Goal: Information Seeking & Learning: Learn about a topic

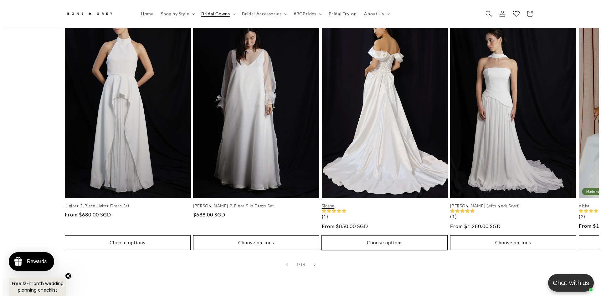
scroll to position [0, 172]
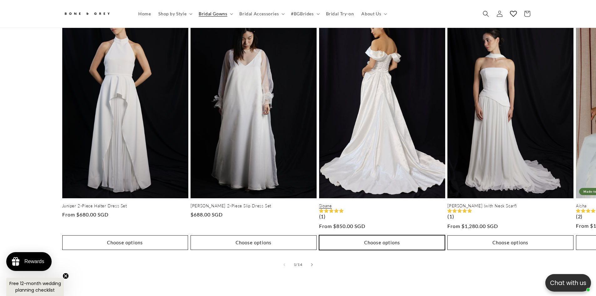
click at [351, 235] on button "Choose options" at bounding box center [382, 242] width 126 height 15
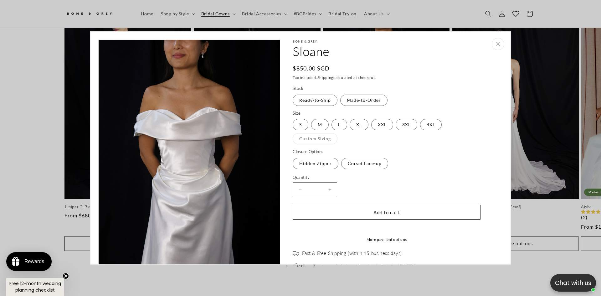
scroll to position [0, 344]
click at [362, 165] on label "Corset Lace-up Variant sold out or unavailable" at bounding box center [364, 163] width 47 height 11
click at [318, 166] on label "Hidden Zipper Variant sold out or unavailable" at bounding box center [316, 163] width 46 height 11
click at [319, 129] on label "M Variant sold out or unavailable" at bounding box center [320, 124] width 18 height 11
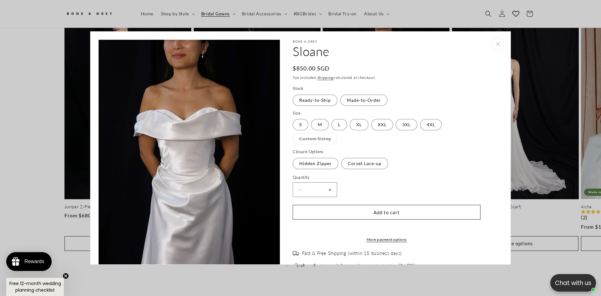
click at [333, 131] on fieldset "Size S Variant sold out or unavailable M Variant sold out or unavailable L Vari…" at bounding box center [387, 127] width 188 height 35
click at [336, 126] on label "L Variant sold out or unavailable" at bounding box center [340, 124] width 16 height 11
click at [358, 98] on label "Made-to-Order Variant sold out or unavailable" at bounding box center [363, 100] width 47 height 11
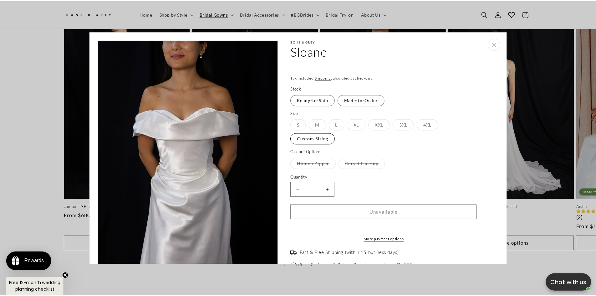
scroll to position [0, 344]
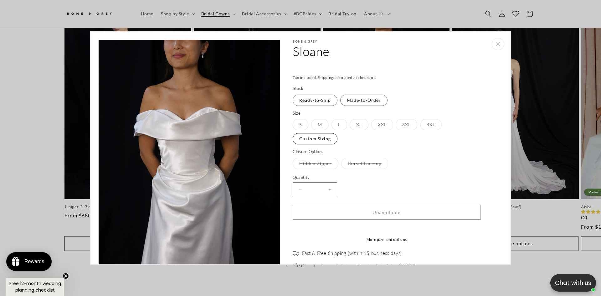
click at [317, 137] on label "Custom Sizing Variant sold out or unavailable" at bounding box center [315, 138] width 45 height 11
click at [486, 45] on div "Bone & Grey Sloane Sloane Regular price $1,025.00 SGD Regular price Sale price …" at bounding box center [389, 175] width 219 height 273
click at [496, 44] on icon "Close" at bounding box center [498, 44] width 4 height 4
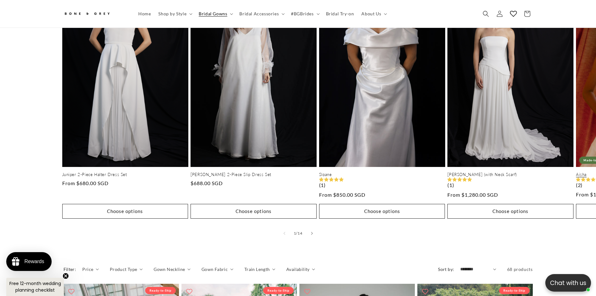
scroll to position [0, 172]
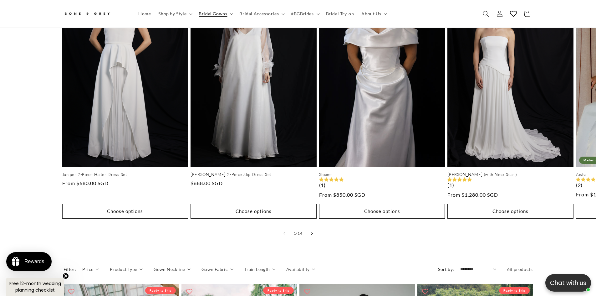
click at [316, 226] on button "Slide right" at bounding box center [312, 233] width 14 height 14
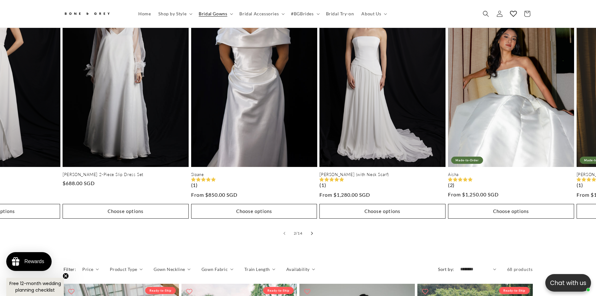
scroll to position [310, 0]
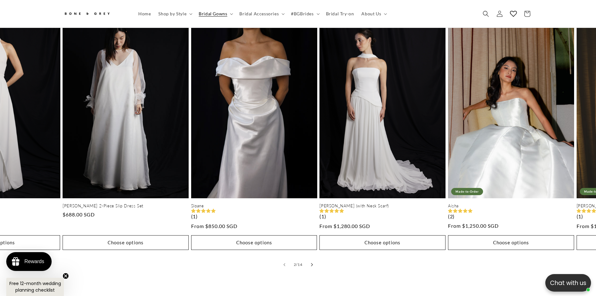
click at [311, 263] on icon "Slide right" at bounding box center [312, 264] width 2 height 3
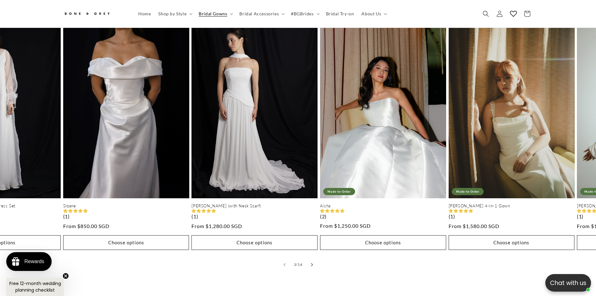
scroll to position [0, 344]
click at [311, 263] on icon "Slide right" at bounding box center [312, 264] width 2 height 3
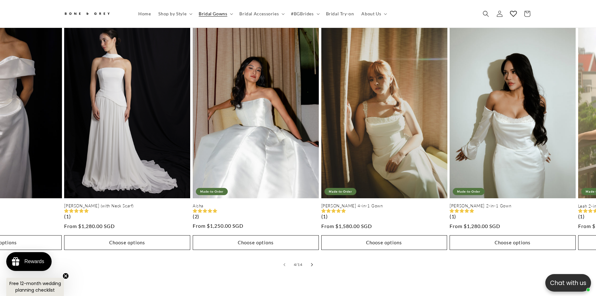
scroll to position [0, 0]
click at [311, 263] on icon "Slide right" at bounding box center [312, 264] width 2 height 3
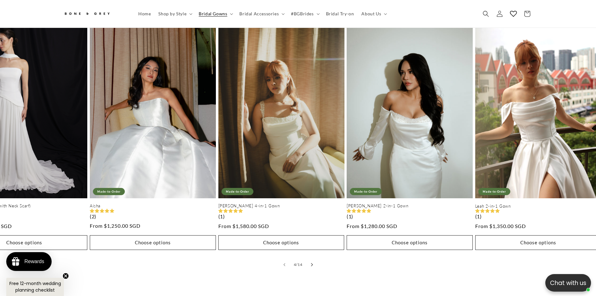
scroll to position [0, 512]
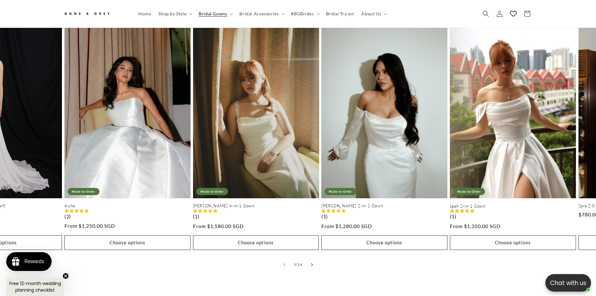
click at [311, 263] on icon "Slide right" at bounding box center [312, 264] width 2 height 3
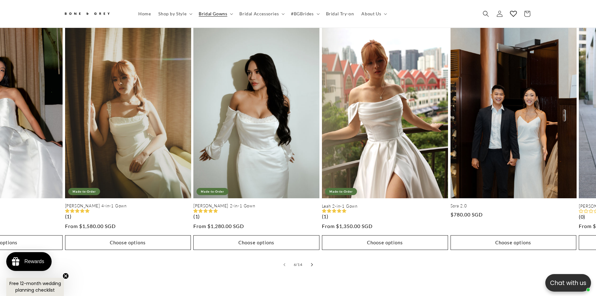
scroll to position [0, 172]
click at [311, 263] on icon "Slide right" at bounding box center [312, 264] width 2 height 3
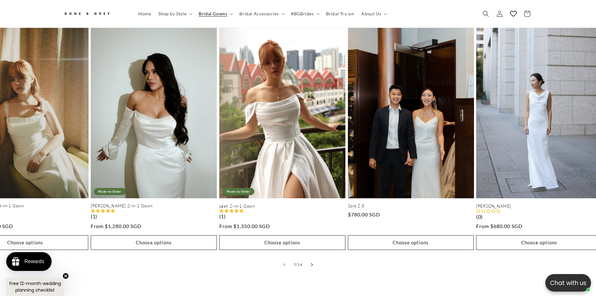
scroll to position [0, 768]
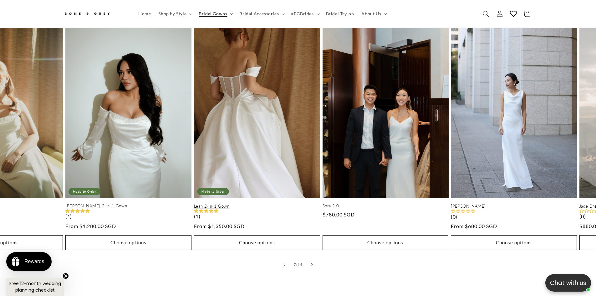
click at [285, 204] on link "Leah 2-in-1 Gown" at bounding box center [257, 206] width 126 height 5
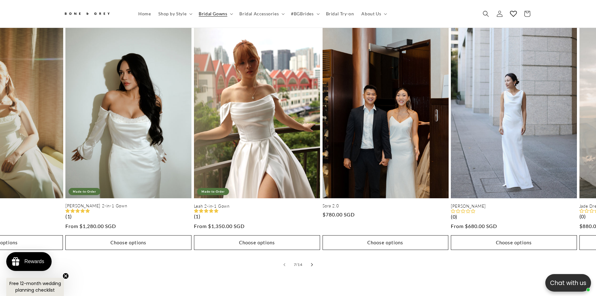
scroll to position [0, 0]
click at [316, 260] on button "Slide right" at bounding box center [312, 265] width 14 height 14
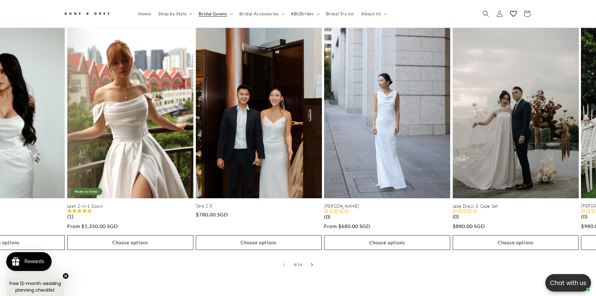
scroll to position [0, 896]
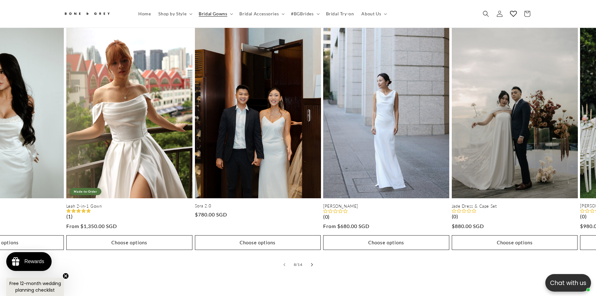
click at [316, 260] on button "Slide right" at bounding box center [312, 265] width 14 height 14
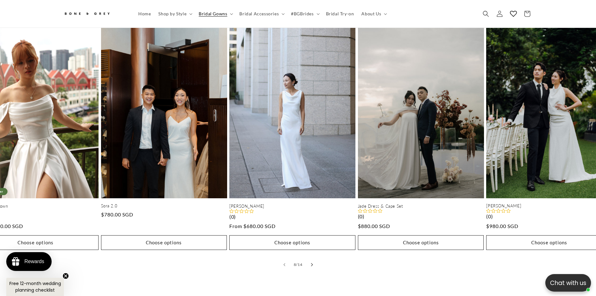
scroll to position [0, 1024]
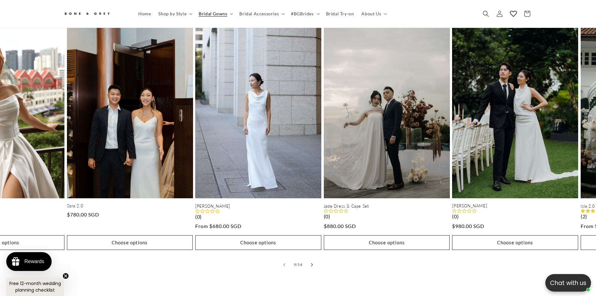
click at [316, 260] on button "Slide right" at bounding box center [312, 265] width 14 height 14
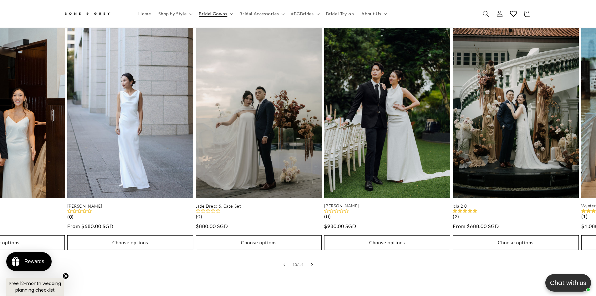
scroll to position [0, 172]
click at [316, 260] on button "Slide right" at bounding box center [312, 265] width 14 height 14
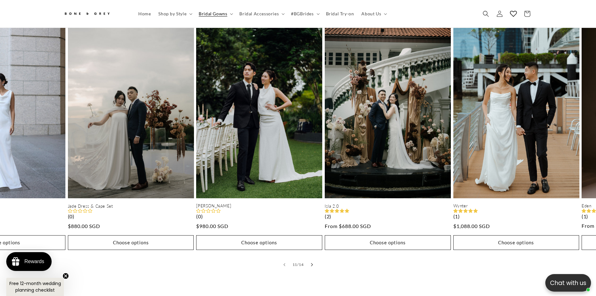
click at [316, 260] on button "Slide right" at bounding box center [312, 265] width 14 height 14
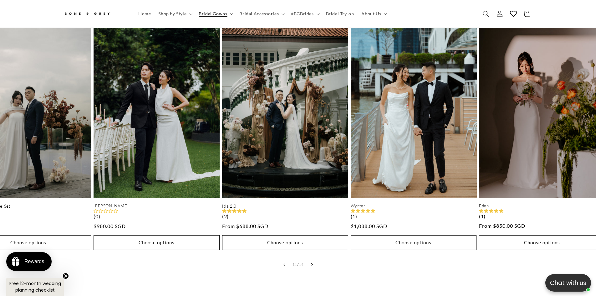
scroll to position [0, 1408]
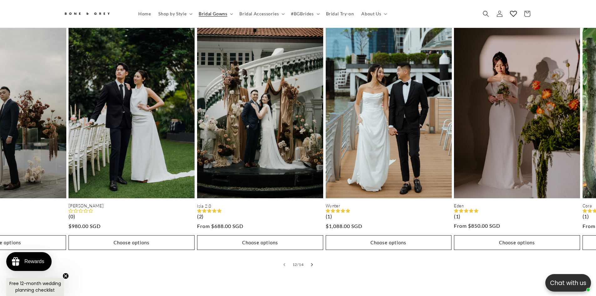
click at [316, 260] on button "Slide right" at bounding box center [312, 265] width 14 height 14
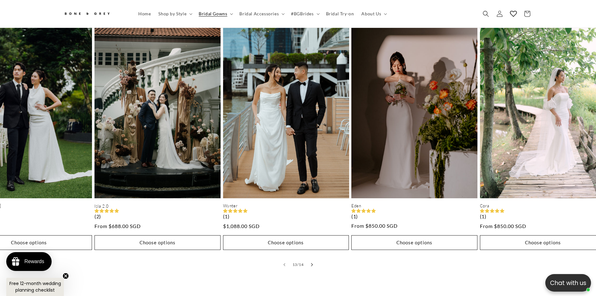
scroll to position [0, 1536]
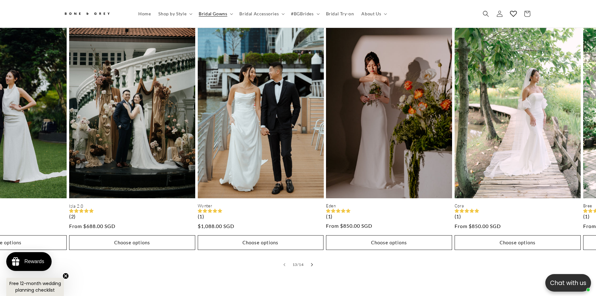
click at [316, 260] on button "Slide right" at bounding box center [312, 265] width 14 height 14
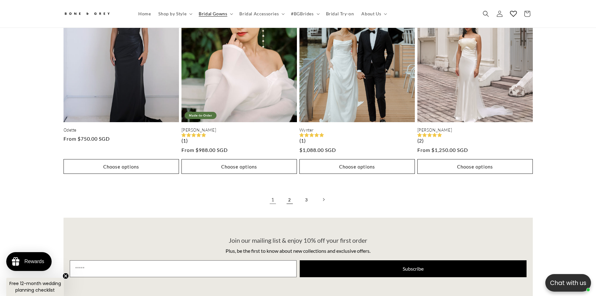
scroll to position [0, 0]
click at [294, 193] on link "2" at bounding box center [290, 200] width 14 height 14
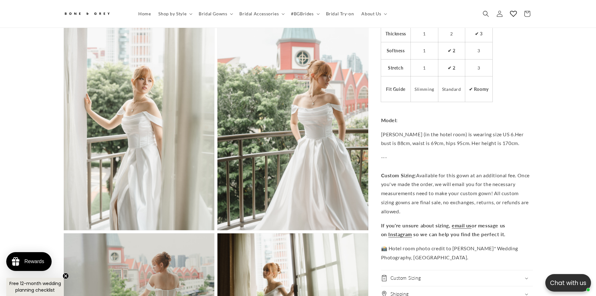
scroll to position [0, 344]
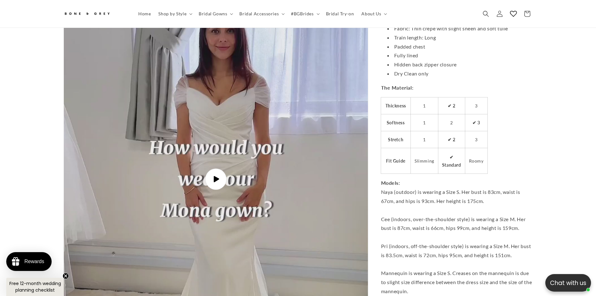
click at [215, 176] on icon "Gallery Viewer" at bounding box center [216, 179] width 5 height 6
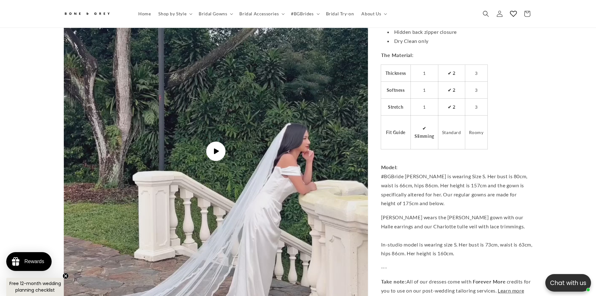
scroll to position [0, 344]
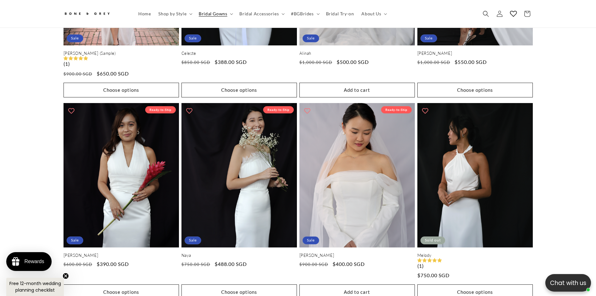
scroll to position [1719, 0]
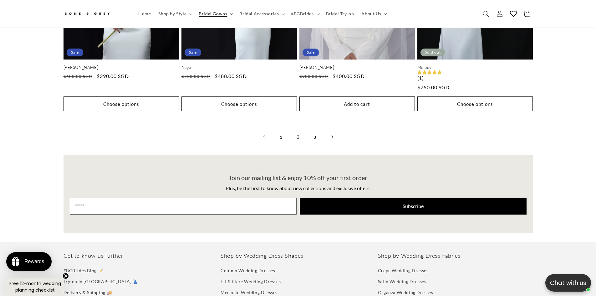
click at [320, 131] on link "3" at bounding box center [315, 137] width 14 height 14
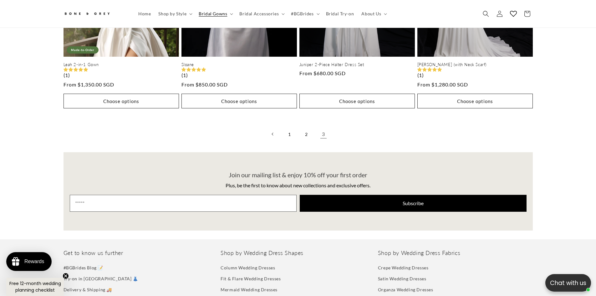
scroll to position [1447, 0]
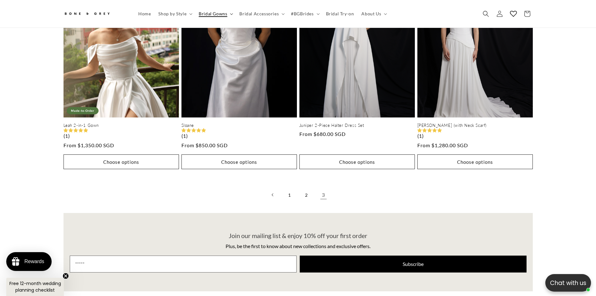
click at [218, 12] on span "Bridal Gowns" at bounding box center [213, 14] width 28 height 6
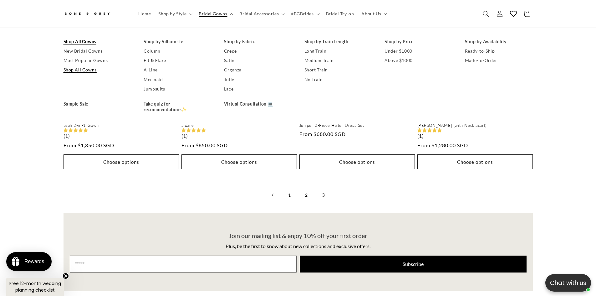
scroll to position [0, 344]
click at [231, 51] on link "Crepe" at bounding box center [258, 50] width 68 height 9
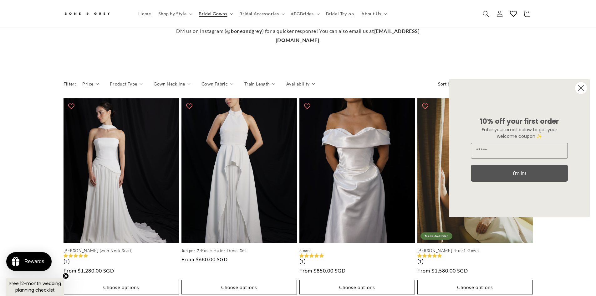
scroll to position [278, 0]
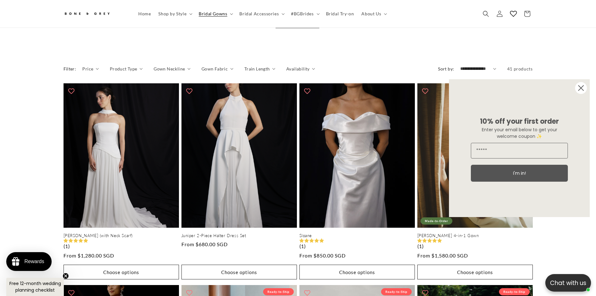
click at [589, 92] on form "10% off your first order Enter your email below to get your welcome coupon ✨ I'…" at bounding box center [519, 148] width 141 height 138
click at [583, 89] on circle "Close dialog" at bounding box center [581, 88] width 12 height 12
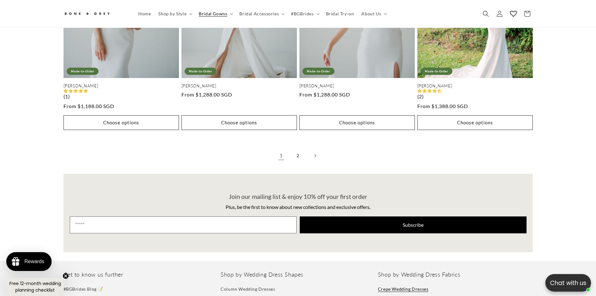
scroll to position [0, 172]
click at [298, 149] on link "2" at bounding box center [298, 156] width 14 height 14
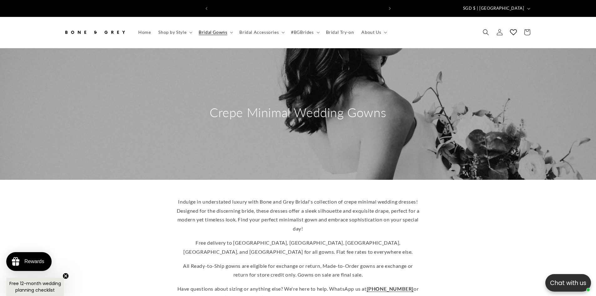
scroll to position [0, 172]
click at [147, 29] on span "Home" at bounding box center [144, 32] width 13 height 6
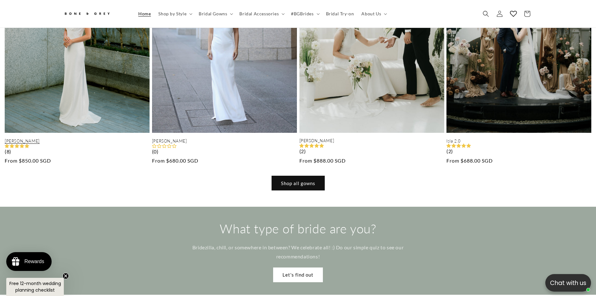
scroll to position [654, 0]
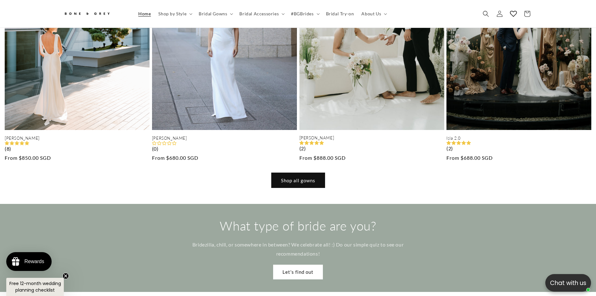
click at [318, 173] on link "Shop all gowns" at bounding box center [298, 180] width 53 height 15
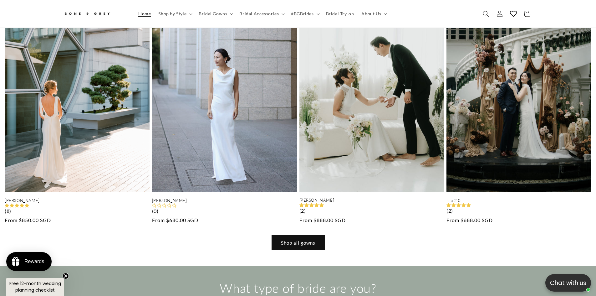
scroll to position [591, 0]
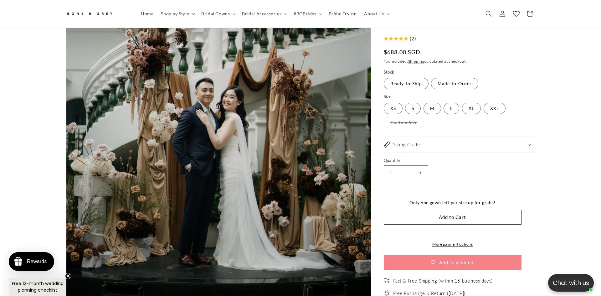
scroll to position [184, 0]
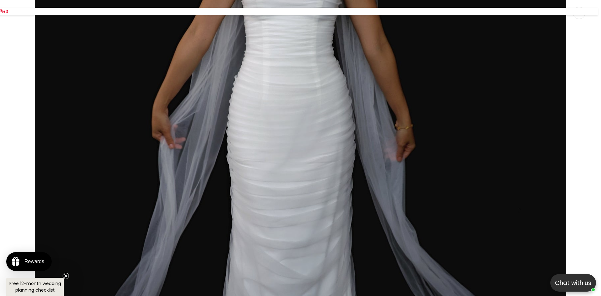
scroll to position [0, 344]
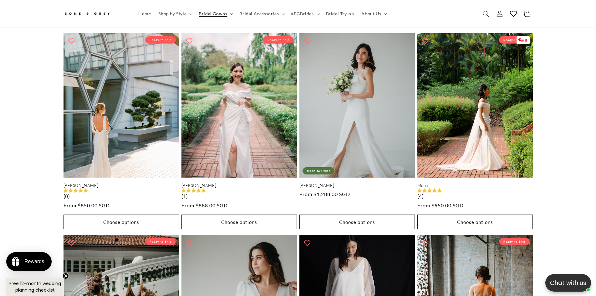
scroll to position [0, 172]
click at [464, 183] on link "Mona" at bounding box center [476, 185] width 116 height 5
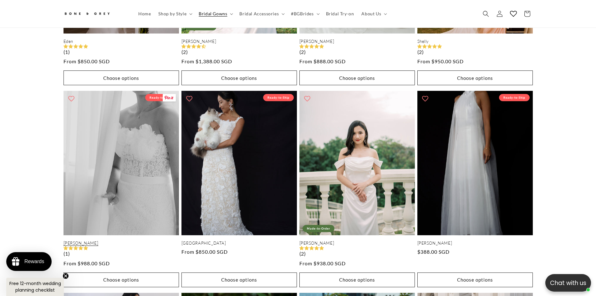
scroll to position [0, 344]
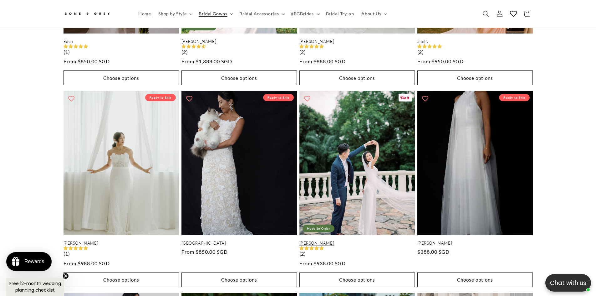
click at [337, 240] on link "[PERSON_NAME]" at bounding box center [358, 242] width 116 height 5
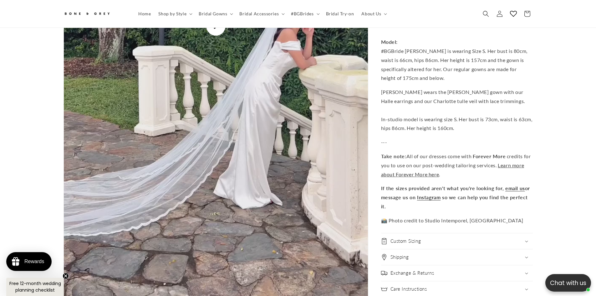
click at [418, 239] on summary "Custom Sizing" at bounding box center [457, 241] width 152 height 16
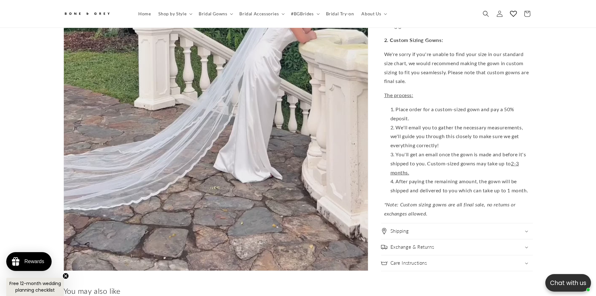
scroll to position [2188, 0]
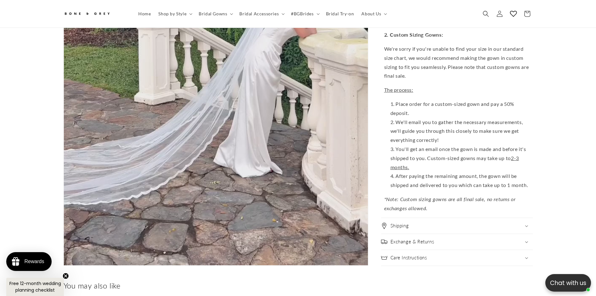
click at [406, 243] on summary "Exchange & Returns" at bounding box center [457, 242] width 152 height 16
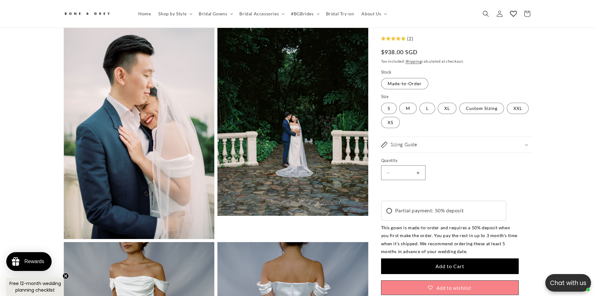
scroll to position [1155, 0]
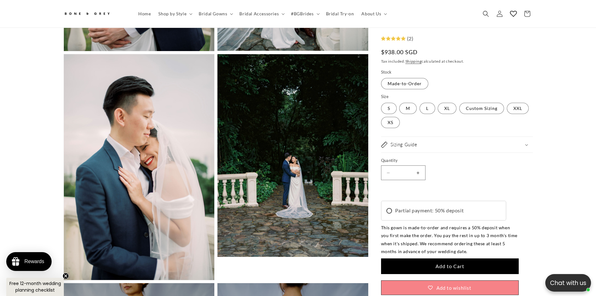
click at [458, 142] on div "Sizing Guide" at bounding box center [457, 145] width 152 height 6
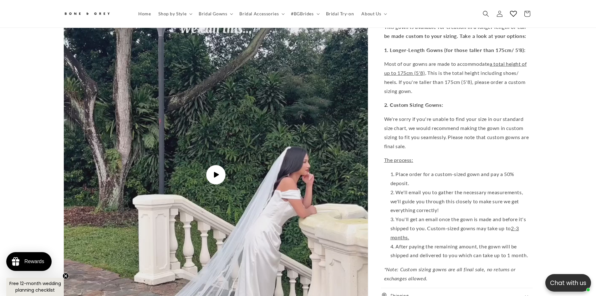
scroll to position [2032, 0]
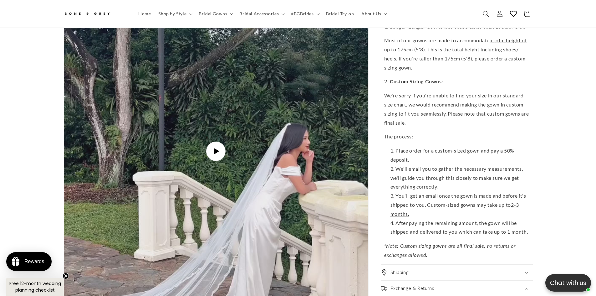
click at [231, 139] on img "Gallery Viewer" at bounding box center [216, 151] width 304 height 541
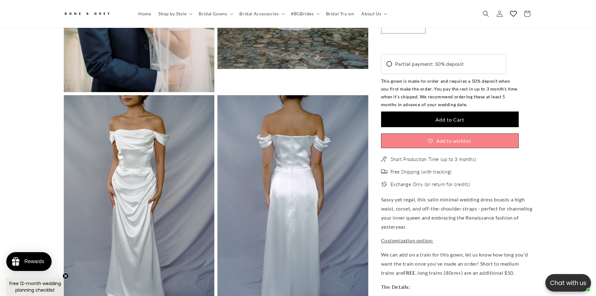
scroll to position [0, 344]
click at [269, 17] on span "Bridal Accessories" at bounding box center [259, 14] width 39 height 6
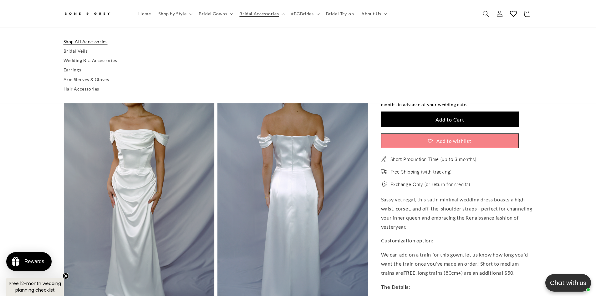
click at [84, 39] on link "Shop All Accessories" at bounding box center [299, 41] width 470 height 9
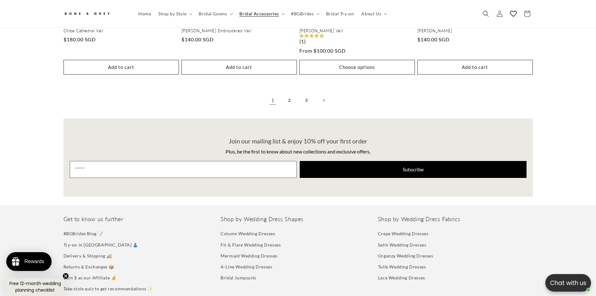
scroll to position [1374, 0]
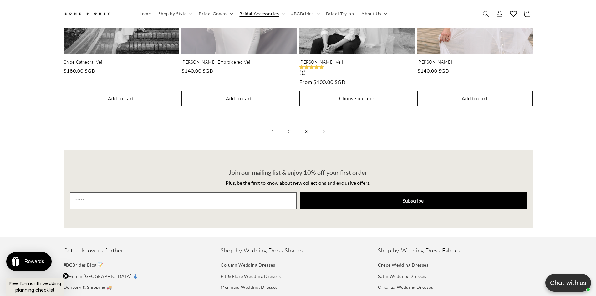
click at [290, 125] on link "2" at bounding box center [290, 132] width 14 height 14
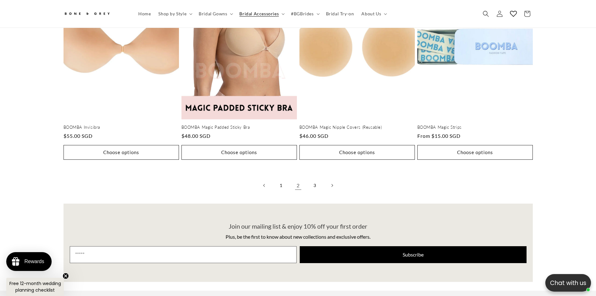
scroll to position [1374, 0]
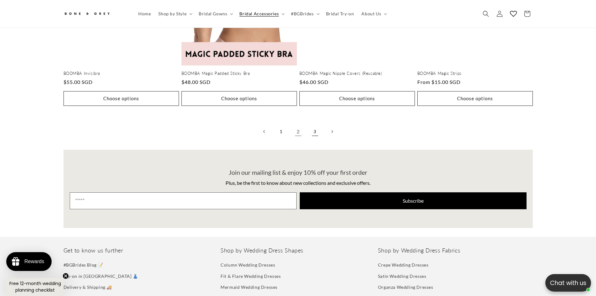
click at [313, 125] on link "3" at bounding box center [315, 132] width 14 height 14
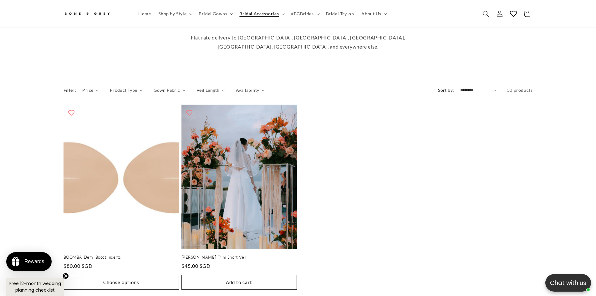
scroll to position [0, 172]
